Goal: Book appointment/travel/reservation

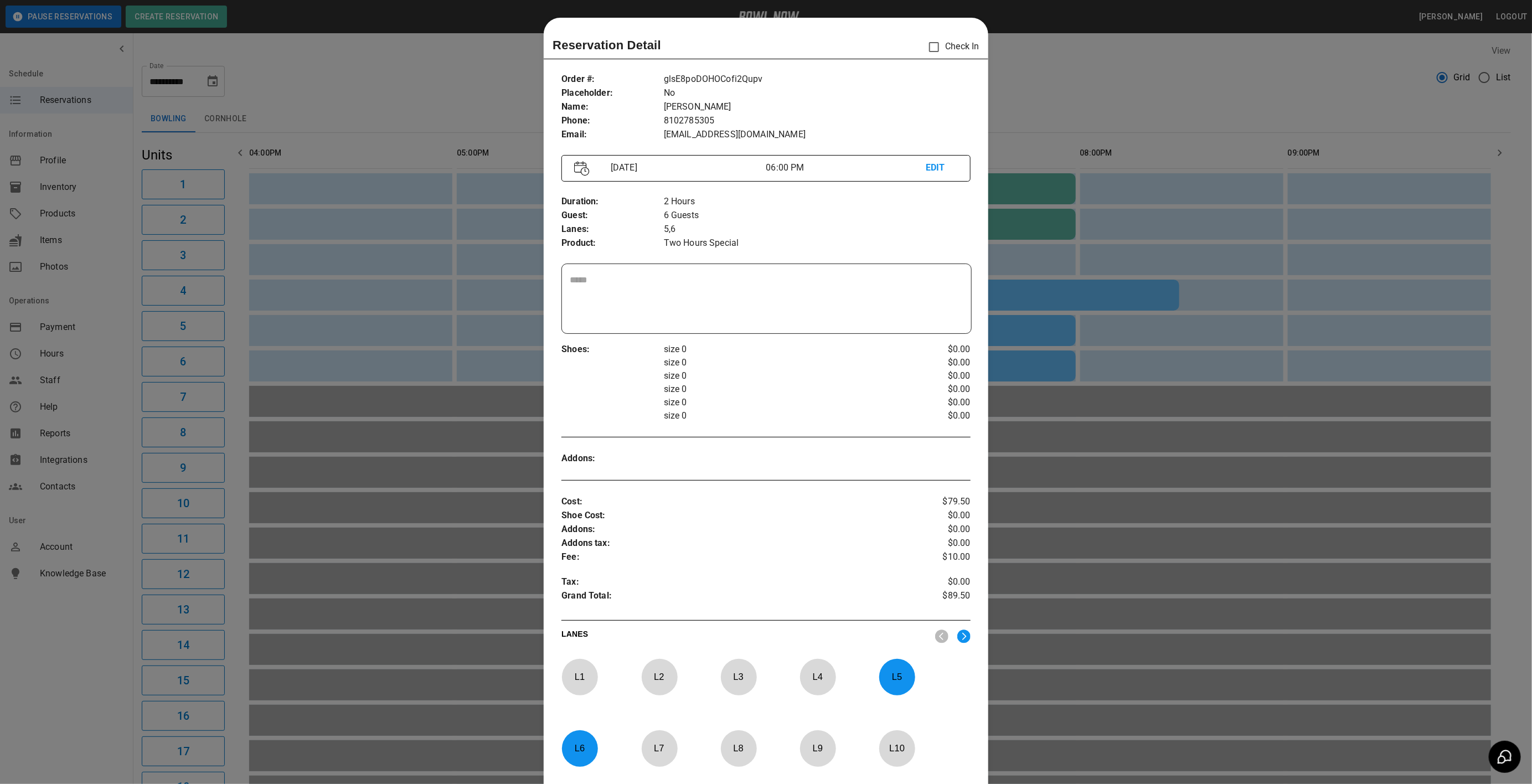
scroll to position [17, 0]
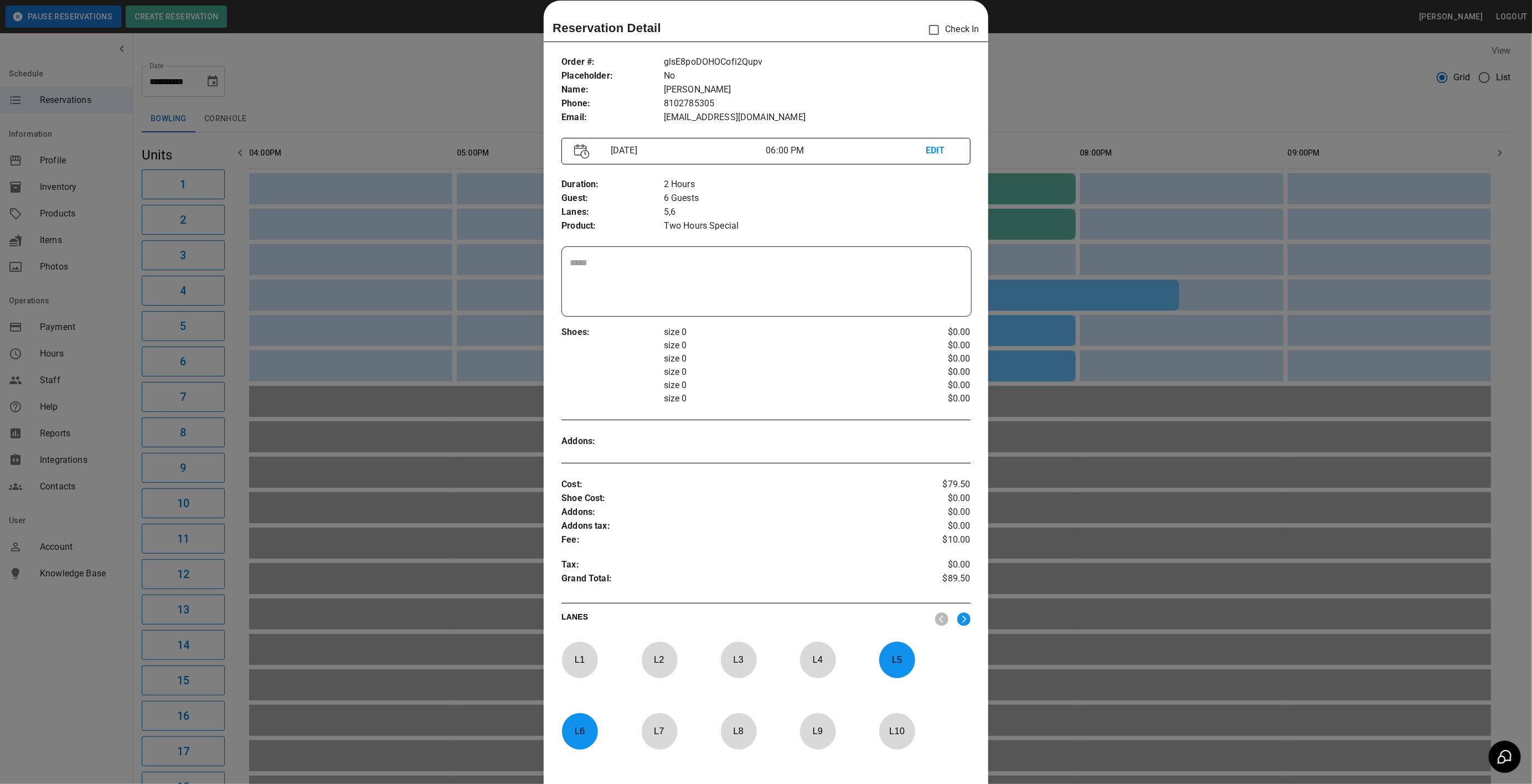
click at [1080, 60] on div at bounding box center [766, 392] width 1532 height 784
